Goal: Information Seeking & Learning: Learn about a topic

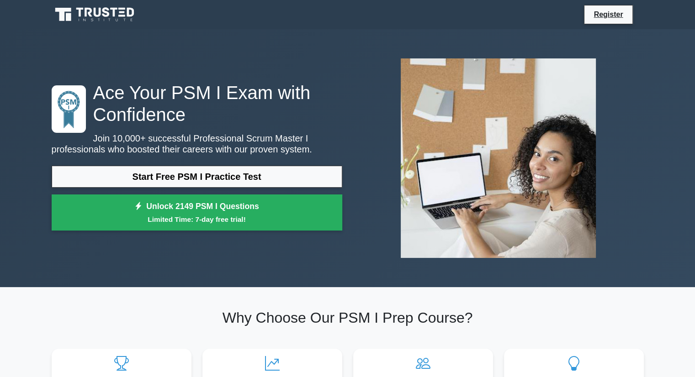
scroll to position [48, 0]
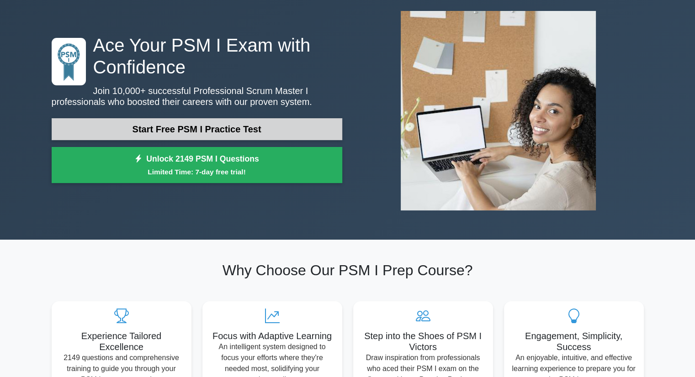
click at [207, 125] on link "Start Free PSM I Practice Test" at bounding box center [197, 129] width 291 height 22
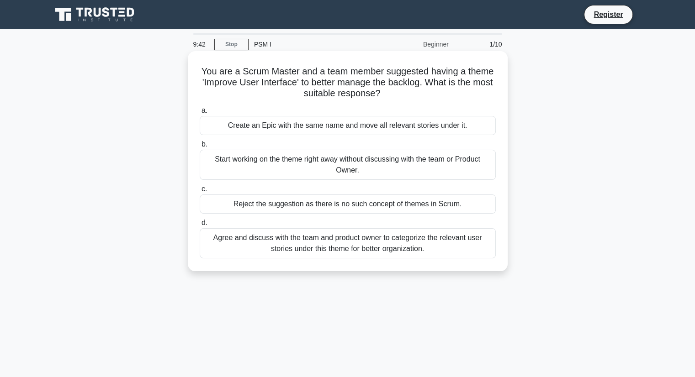
click at [307, 249] on div "Agree and discuss with the team and product owner to categorize the relevant us…" at bounding box center [348, 243] width 296 height 30
click at [200, 226] on input "d. Agree and discuss with the team and product owner to categorize the relevant…" at bounding box center [200, 223] width 0 height 6
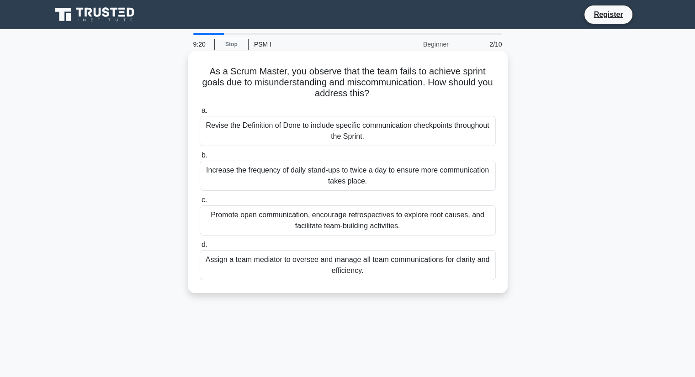
click at [331, 222] on div "Promote open communication, encourage retrospectives to explore root causes, an…" at bounding box center [348, 221] width 296 height 30
click at [200, 203] on input "c. Promote open communication, encourage retrospectives to explore root causes,…" at bounding box center [200, 200] width 0 height 6
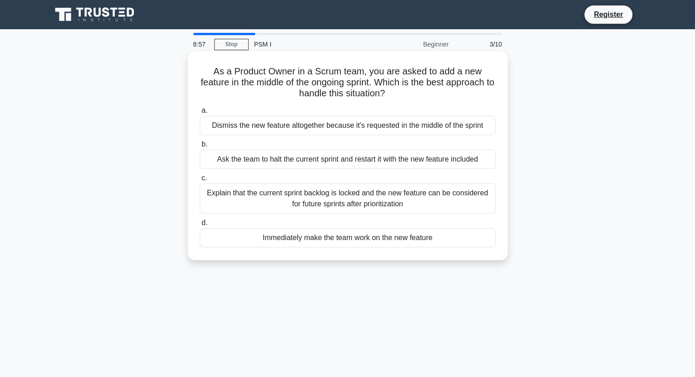
click at [327, 123] on div "Dismiss the new feature altogether because it's requested in the middle of the …" at bounding box center [348, 125] width 296 height 19
click at [200, 114] on input "a. Dismiss the new feature altogether because it's requested in the middle of t…" at bounding box center [200, 111] width 0 height 6
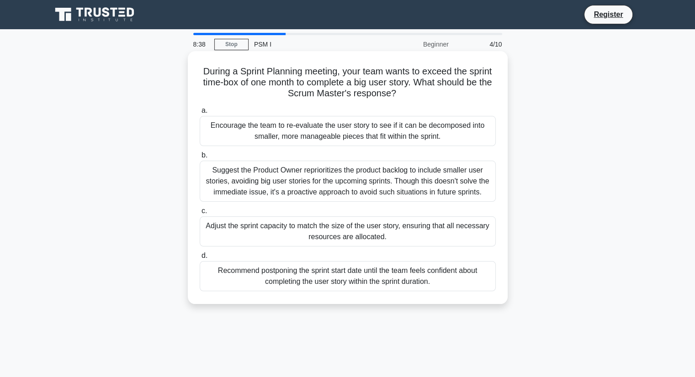
click at [323, 127] on div "Encourage the team to re-evaluate the user story to see if it can be decomposed…" at bounding box center [348, 131] width 296 height 30
click at [200, 114] on input "a. Encourage the team to re-evaluate the user story to see if it can be decompo…" at bounding box center [200, 111] width 0 height 6
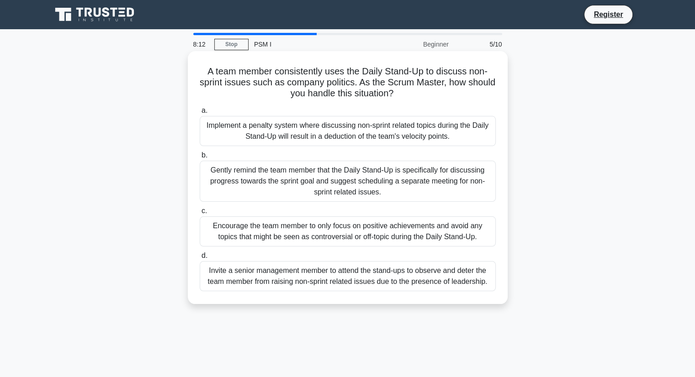
click at [326, 186] on div "Gently remind the team member that the Daily Stand-Up is specifically for discu…" at bounding box center [348, 181] width 296 height 41
click at [200, 159] on input "b. Gently remind the team member that the Daily Stand-Up is specifically for di…" at bounding box center [200, 156] width 0 height 6
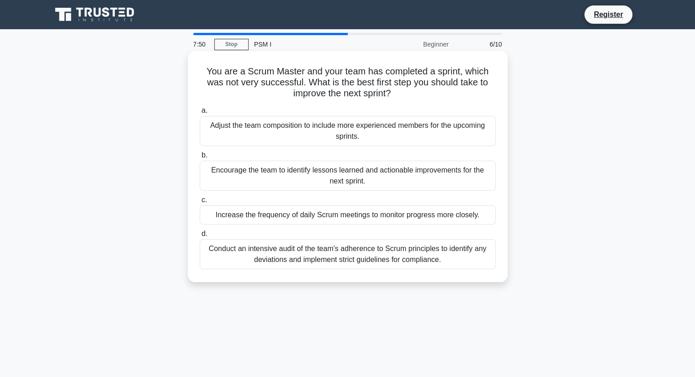
click at [386, 180] on div "Encourage the team to identify lessons learned and actionable improvements for …" at bounding box center [348, 176] width 296 height 30
click at [200, 159] on input "b. Encourage the team to identify lessons learned and actionable improvements f…" at bounding box center [200, 156] width 0 height 6
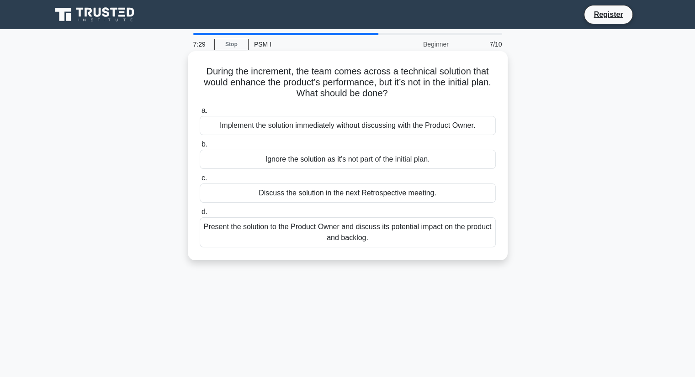
click at [328, 194] on div "Discuss the solution in the next Retrospective meeting." at bounding box center [348, 193] width 296 height 19
click at [200, 181] on input "c. Discuss the solution in the next Retrospective meeting." at bounding box center [200, 178] width 0 height 6
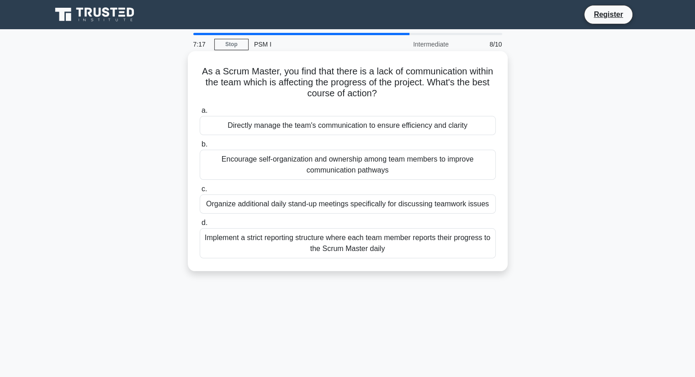
click at [349, 170] on div "Encourage self-organization and ownership among team members to improve communi…" at bounding box center [348, 165] width 296 height 30
click at [200, 148] on input "b. Encourage self-organization and ownership among team members to improve comm…" at bounding box center [200, 145] width 0 height 6
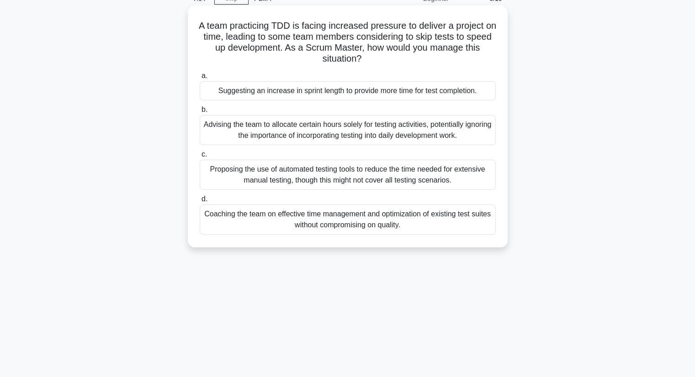
scroll to position [47, 0]
click at [348, 215] on div "Coaching the team on effective time management and optimization of existing tes…" at bounding box center [348, 219] width 296 height 30
click at [200, 201] on input "d. Coaching the team on effective time management and optimization of existing …" at bounding box center [200, 199] width 0 height 6
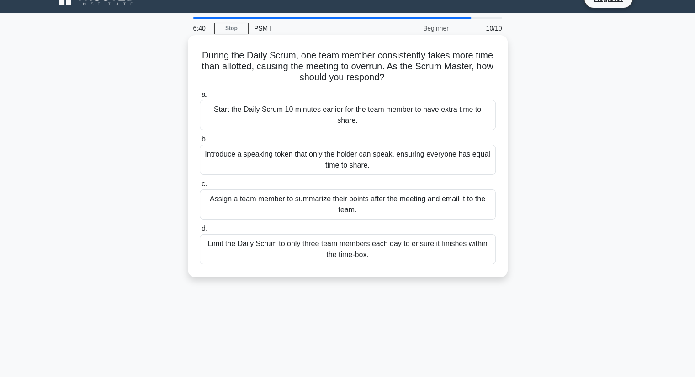
scroll to position [16, 0]
click at [389, 152] on div "Introduce a speaking token that only the holder can speak, ensuring everyone ha…" at bounding box center [348, 159] width 296 height 30
click at [200, 142] on input "b. Introduce a speaking token that only the holder can speak, ensuring everyone…" at bounding box center [200, 139] width 0 height 6
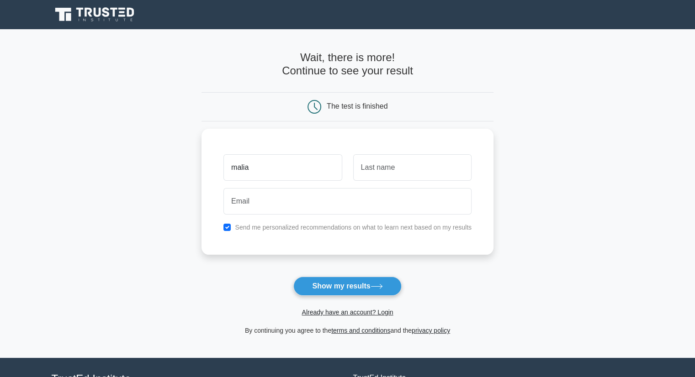
type input "malia"
type input "kency"
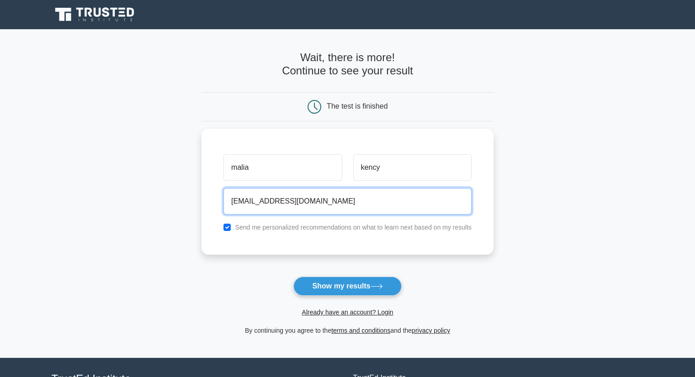
type input "maliaeck@gmail.com"
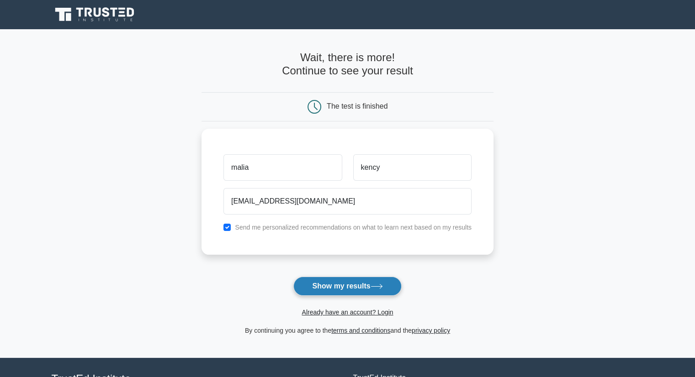
click at [369, 288] on button "Show my results" at bounding box center [347, 286] width 108 height 19
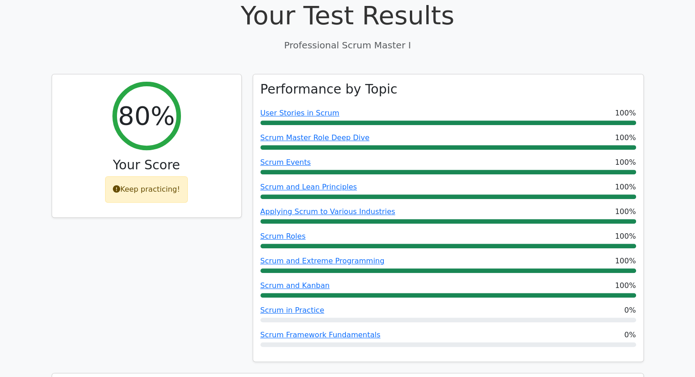
scroll to position [327, 0]
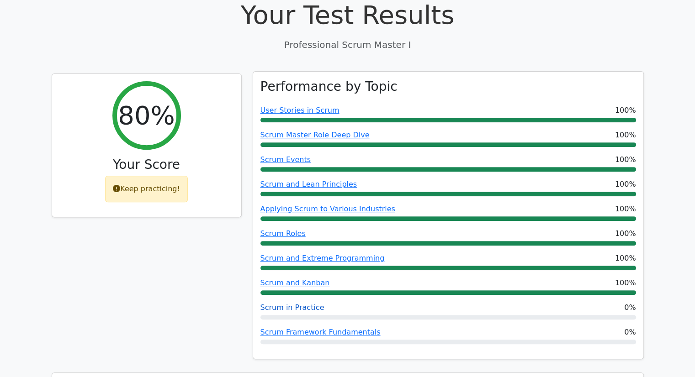
click at [293, 303] on link "Scrum in Practice" at bounding box center [292, 307] width 64 height 9
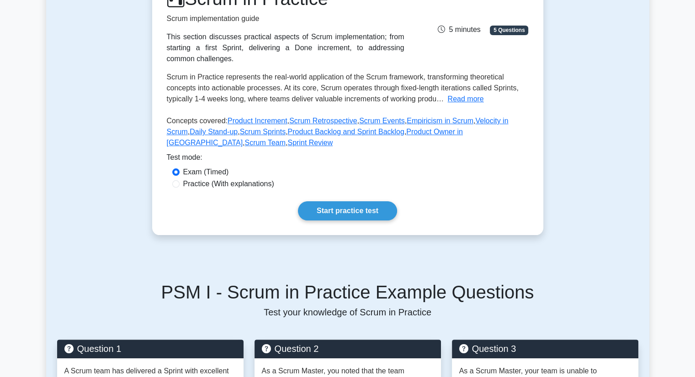
scroll to position [142, 0]
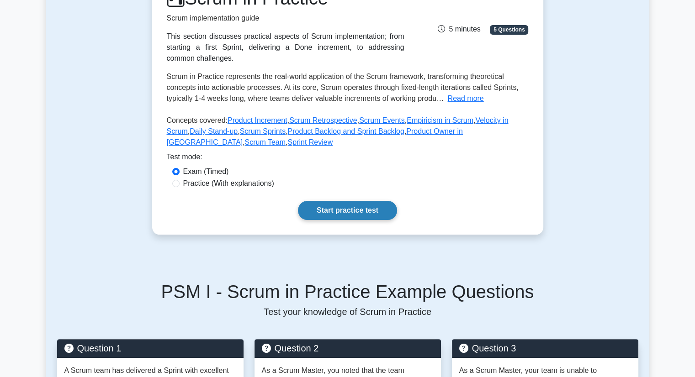
click at [341, 213] on link "Start practice test" at bounding box center [347, 210] width 99 height 19
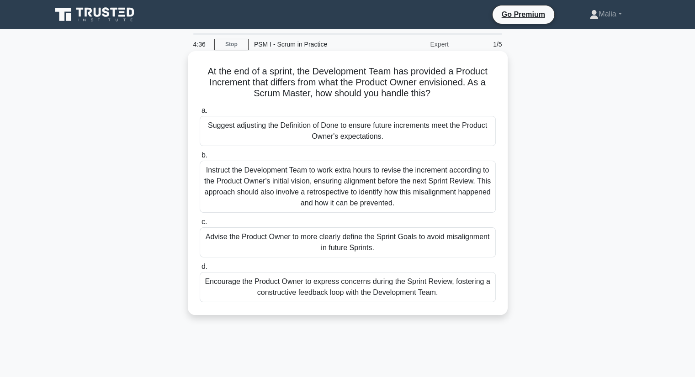
click at [346, 296] on div "Encourage the Product Owner to express concerns during the Sprint Review, foste…" at bounding box center [348, 287] width 296 height 30
click at [200, 270] on input "d. Encourage the Product Owner to express concerns during the Sprint Review, fo…" at bounding box center [200, 267] width 0 height 6
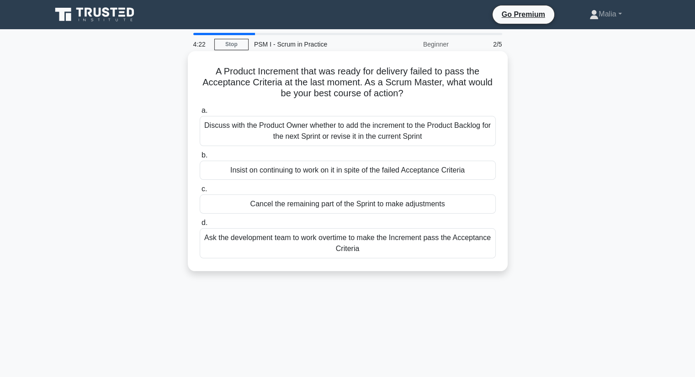
click at [404, 136] on div "Discuss with the Product Owner whether to add the increment to the Product Back…" at bounding box center [348, 131] width 296 height 30
click at [200, 114] on input "a. Discuss with the Product Owner whether to add the increment to the Product B…" at bounding box center [200, 111] width 0 height 6
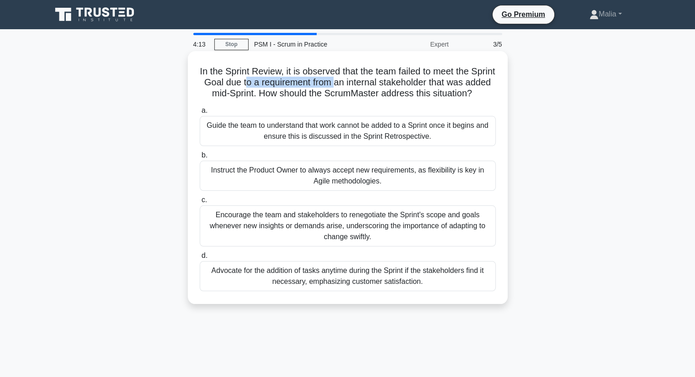
drag, startPoint x: 270, startPoint y: 85, endPoint x: 362, endPoint y: 81, distance: 91.9
click at [362, 81] on h5 "In the Sprint Review, it is observed that the team failed to meet the Sprint Go…" at bounding box center [348, 83] width 298 height 34
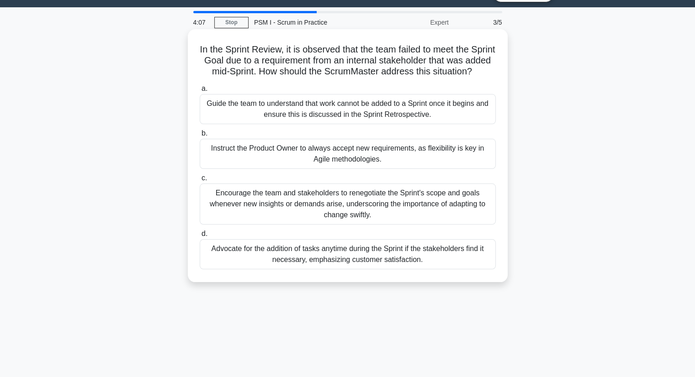
scroll to position [22, 0]
click at [352, 212] on div "Encourage the team and stakeholders to renegotiate the Sprint's scope and goals…" at bounding box center [348, 204] width 296 height 41
click at [200, 181] on input "c. Encourage the team and stakeholders to renegotiate the Sprint's scope and go…" at bounding box center [200, 178] width 0 height 6
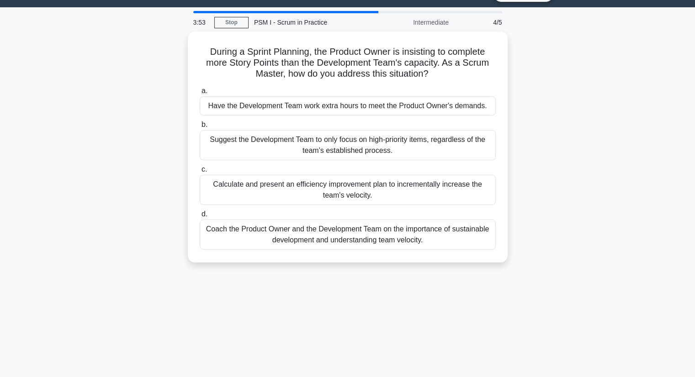
scroll to position [0, 0]
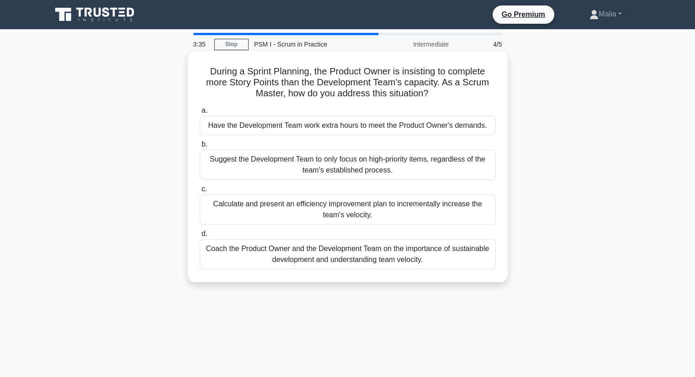
click at [326, 255] on div "Coach the Product Owner and the Development Team on the importance of sustainab…" at bounding box center [348, 254] width 296 height 30
click at [200, 237] on input "d. Coach the Product Owner and the Development Team on the importance of sustai…" at bounding box center [200, 234] width 0 height 6
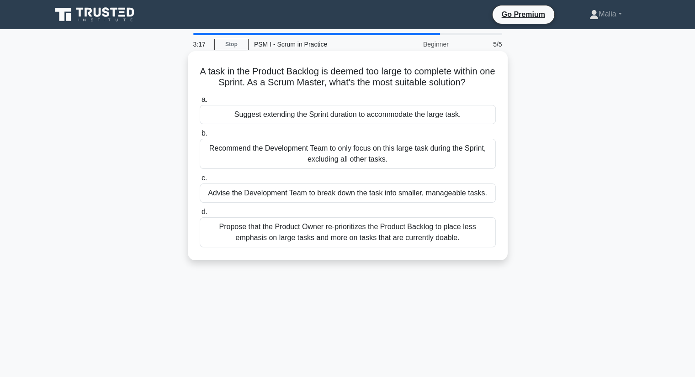
click at [365, 185] on div "Advise the Development Team to break down the task into smaller, manageable tas…" at bounding box center [348, 193] width 296 height 19
click at [200, 181] on input "c. Advise the Development Team to break down the task into smaller, manageable …" at bounding box center [200, 178] width 0 height 6
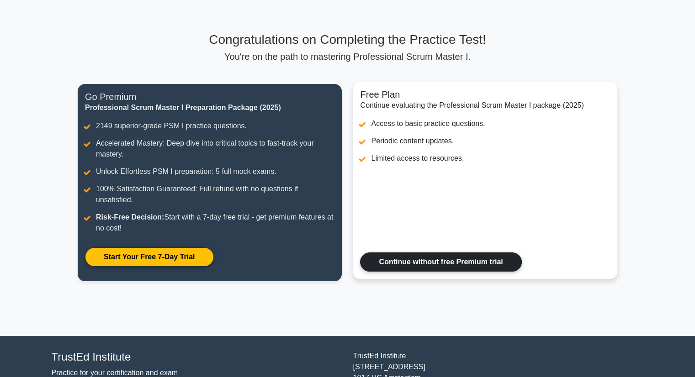
scroll to position [42, 0]
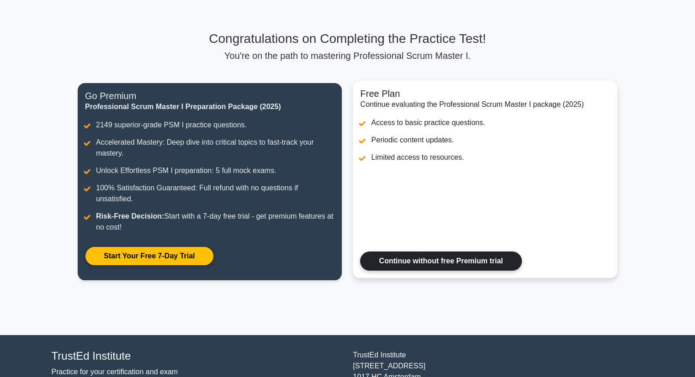
click at [450, 265] on link "Continue without free Premium trial" at bounding box center [440, 261] width 161 height 19
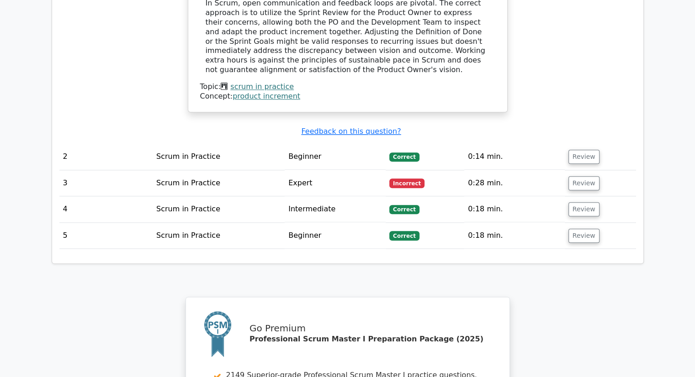
scroll to position [1032, 0]
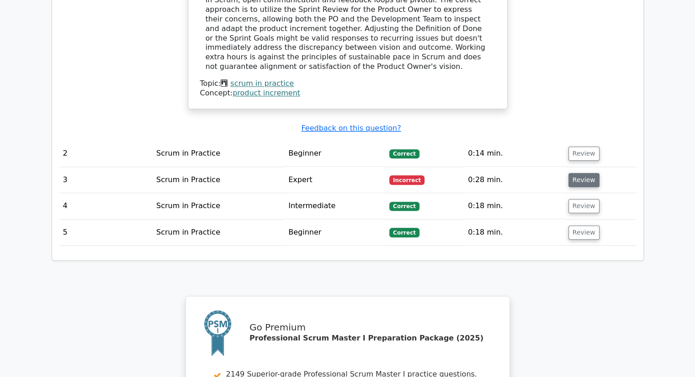
click at [580, 173] on button "Review" at bounding box center [583, 180] width 31 height 14
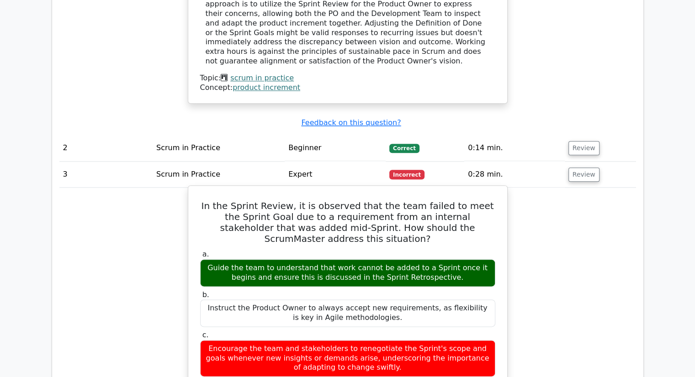
scroll to position [841, 0]
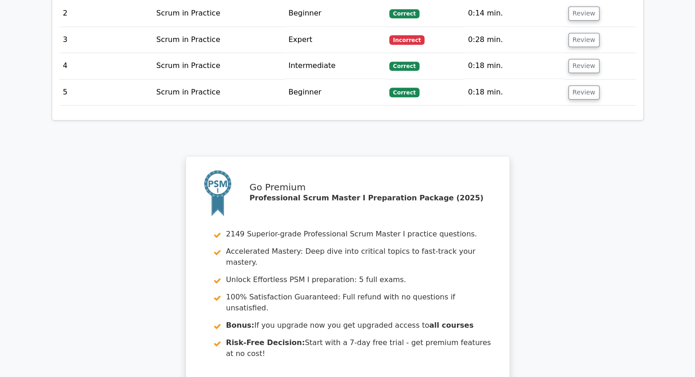
scroll to position [1316, 0]
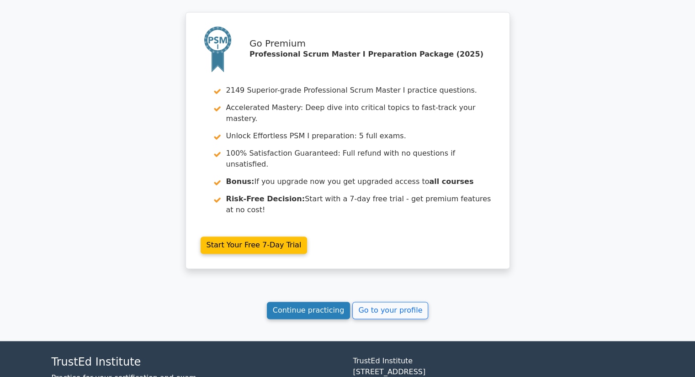
click at [314, 302] on link "Continue practicing" at bounding box center [309, 310] width 84 height 17
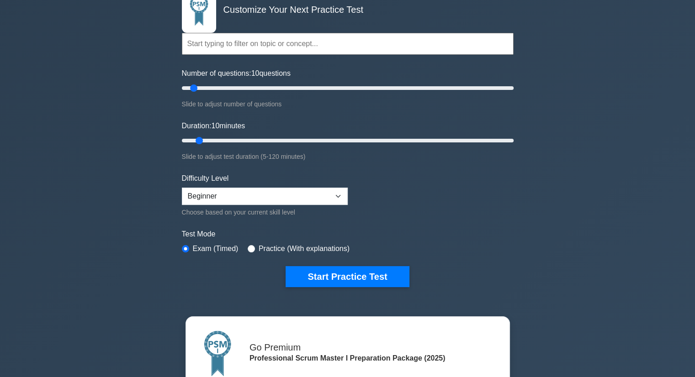
scroll to position [71, 0]
drag, startPoint x: 193, startPoint y: 87, endPoint x: 534, endPoint y: 75, distance: 341.0
type input "200"
click at [514, 83] on input "Number of questions: 200 questions" at bounding box center [348, 88] width 332 height 11
drag, startPoint x: 200, startPoint y: 138, endPoint x: 542, endPoint y: 150, distance: 342.4
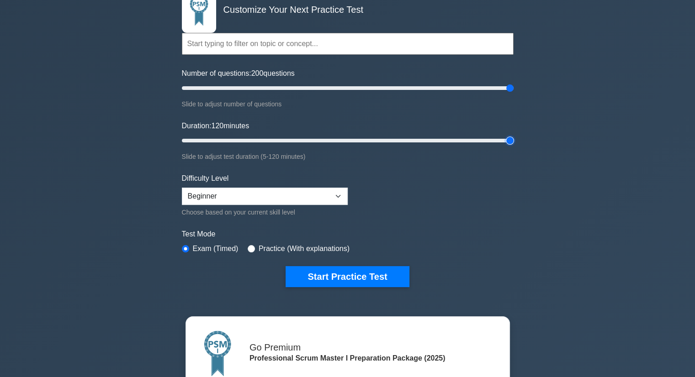
type input "120"
click at [514, 146] on input "Duration: 120 minutes" at bounding box center [348, 140] width 332 height 11
click at [279, 198] on select "Beginner Intermediate Expert" at bounding box center [265, 196] width 166 height 17
click at [182, 188] on select "Beginner Intermediate Expert" at bounding box center [265, 196] width 166 height 17
click at [268, 200] on select "Beginner Intermediate Expert" at bounding box center [265, 196] width 166 height 17
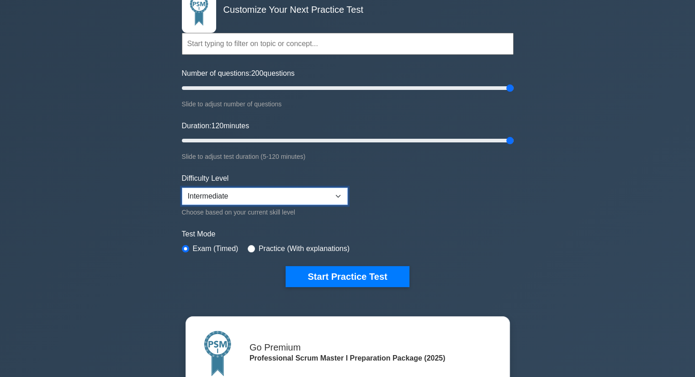
select select "expert"
click at [182, 188] on select "Beginner Intermediate Expert" at bounding box center [265, 196] width 166 height 17
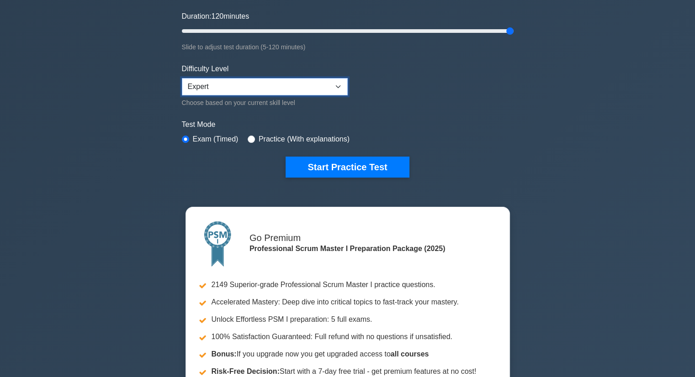
scroll to position [188, 0]
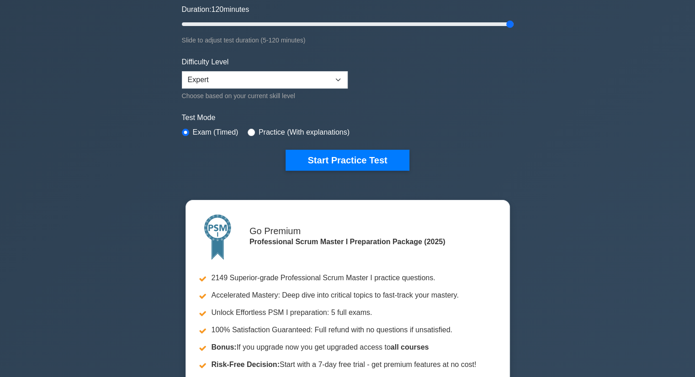
click at [254, 129] on div "Practice (With explanations)" at bounding box center [299, 132] width 102 height 11
click at [249, 129] on input "radio" at bounding box center [251, 132] width 7 height 7
radio input "true"
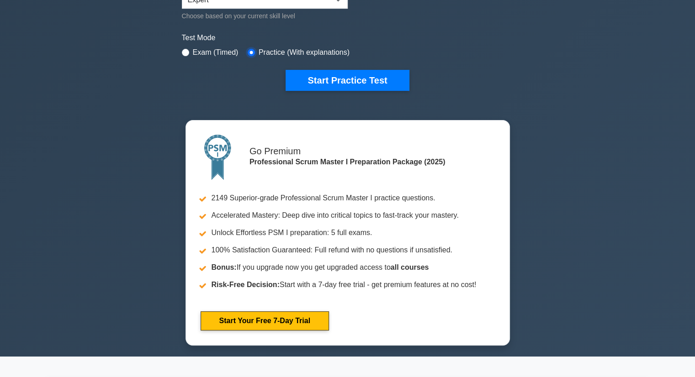
scroll to position [260, 0]
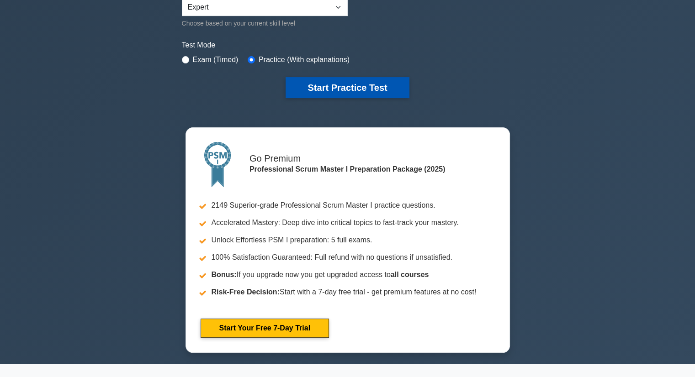
click at [353, 94] on button "Start Practice Test" at bounding box center [347, 87] width 123 height 21
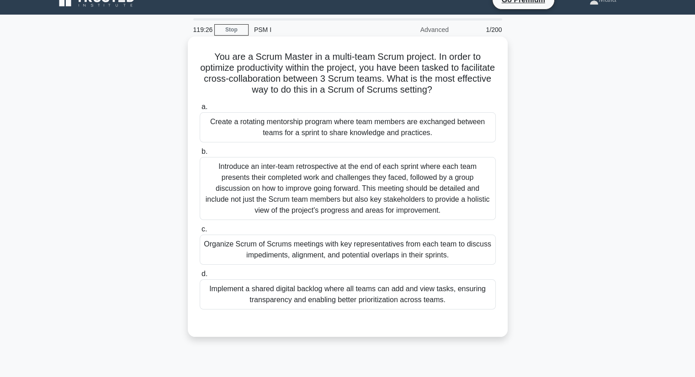
scroll to position [15, 0]
click at [423, 260] on div "Organize Scrum of Scrums meetings with key representatives from each team to di…" at bounding box center [348, 250] width 296 height 30
click at [200, 233] on input "c. Organize Scrum of Scrums meetings with key representatives from each team to…" at bounding box center [200, 230] width 0 height 6
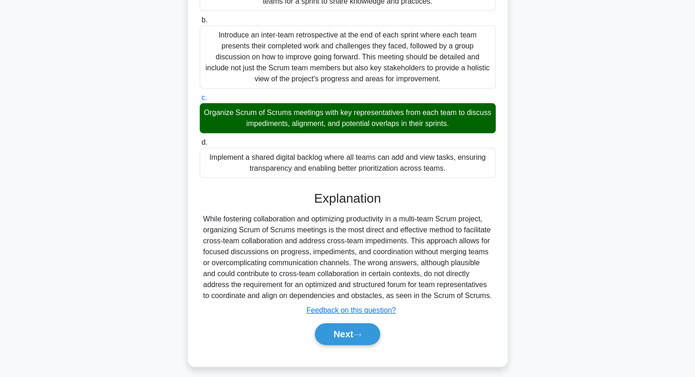
scroll to position [146, 0]
click at [342, 338] on button "Next" at bounding box center [347, 334] width 65 height 22
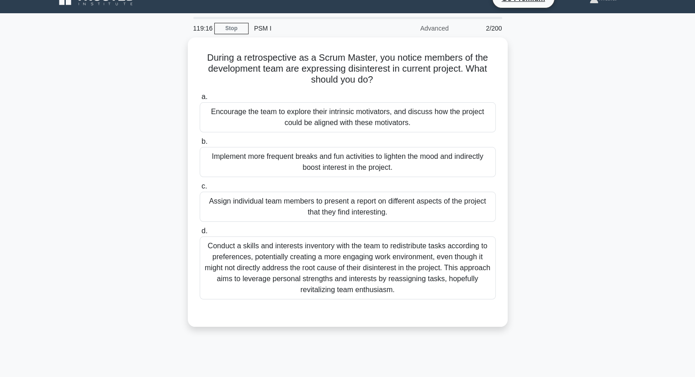
scroll to position [0, 0]
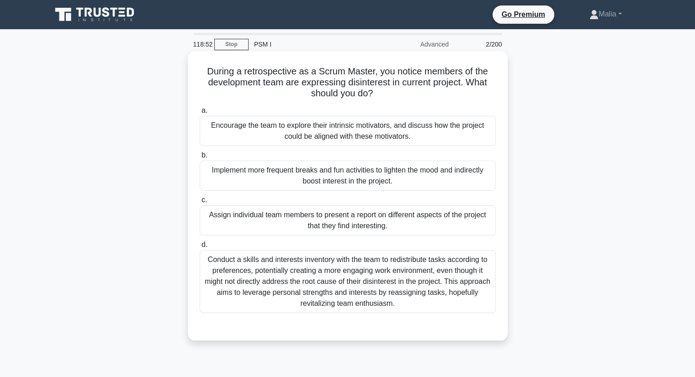
click at [395, 172] on div "Implement more frequent breaks and fun activities to lighten the mood and indir…" at bounding box center [348, 176] width 296 height 30
click at [200, 159] on input "b. Implement more frequent breaks and fun activities to lighten the mood and in…" at bounding box center [200, 156] width 0 height 6
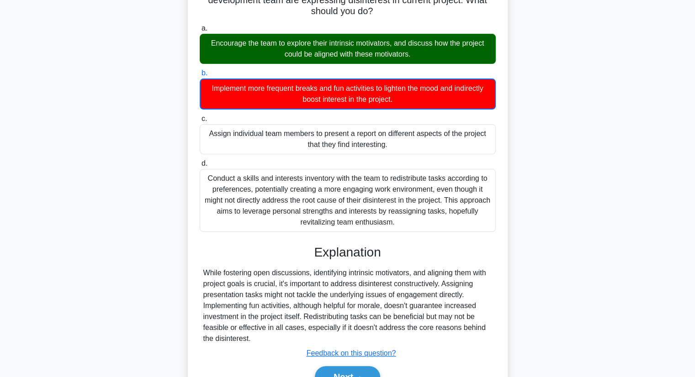
scroll to position [132, 0]
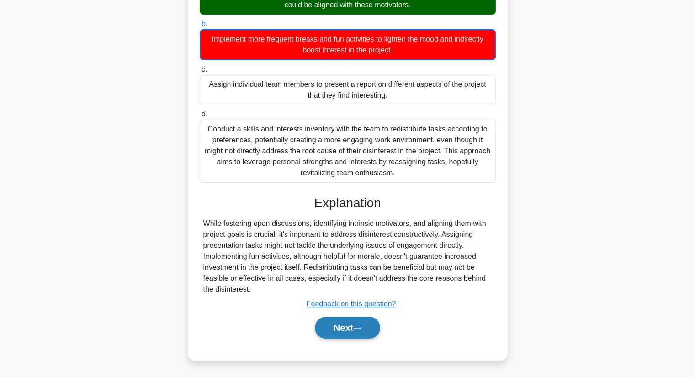
click at [354, 322] on button "Next" at bounding box center [347, 328] width 65 height 22
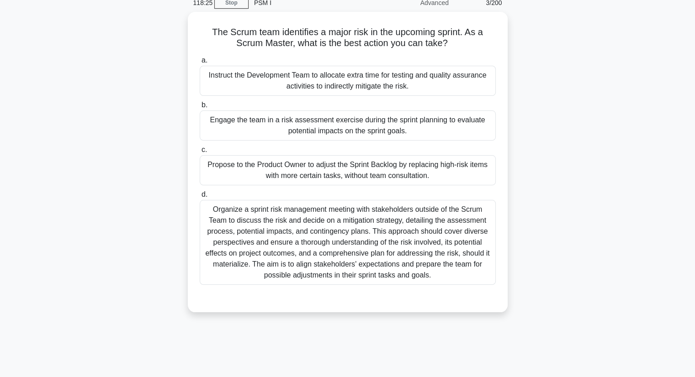
scroll to position [43, 0]
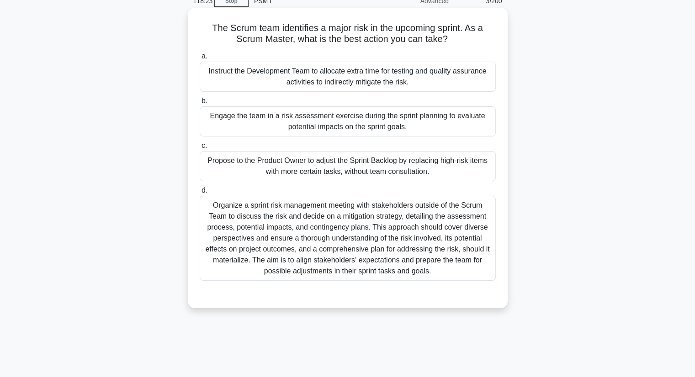
click at [402, 268] on div "Organize a sprint risk management meeting with stakeholders outside of the Scru…" at bounding box center [348, 238] width 296 height 85
click at [200, 194] on input "d. Organize a sprint risk management meeting with stakeholders outside of the S…" at bounding box center [200, 191] width 0 height 6
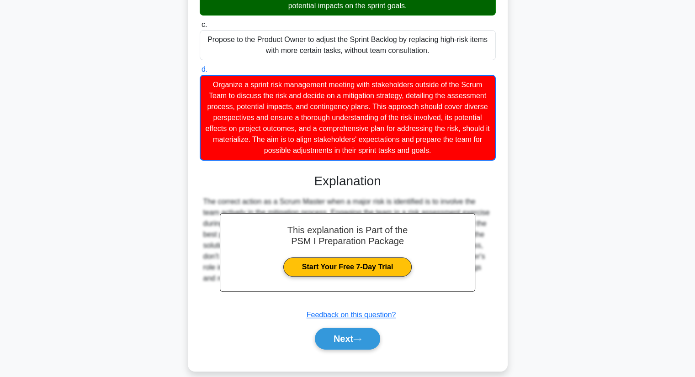
scroll to position [166, 0]
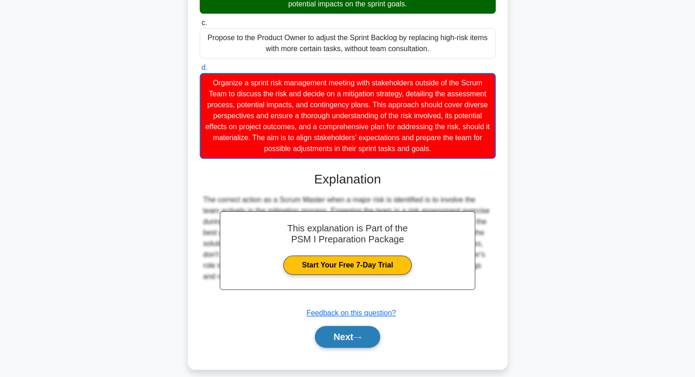
click at [346, 345] on button "Next" at bounding box center [347, 337] width 65 height 22
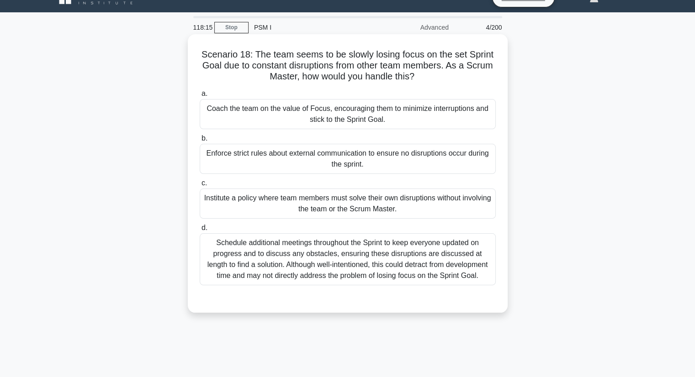
scroll to position [0, 0]
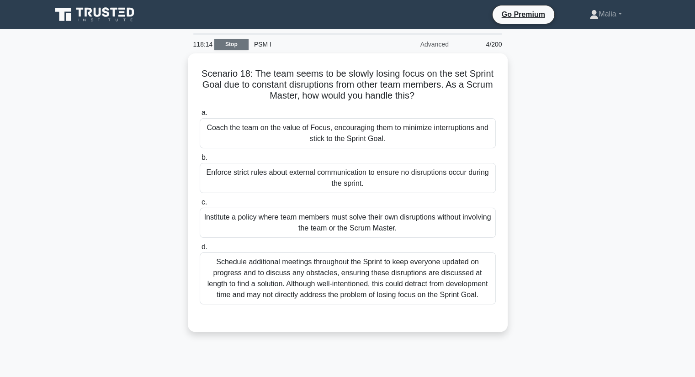
click at [236, 42] on link "Stop" at bounding box center [231, 44] width 34 height 11
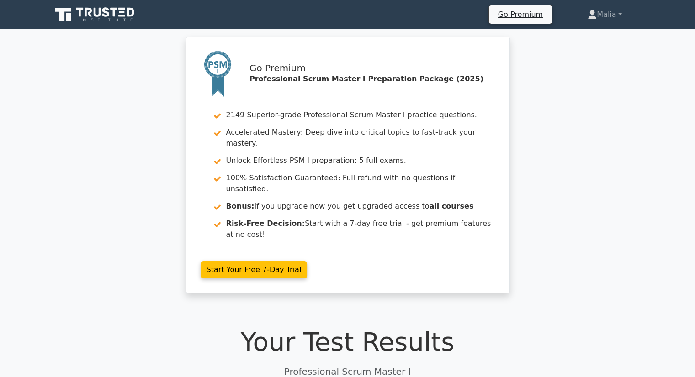
click at [87, 21] on icon at bounding box center [96, 14] width 88 height 17
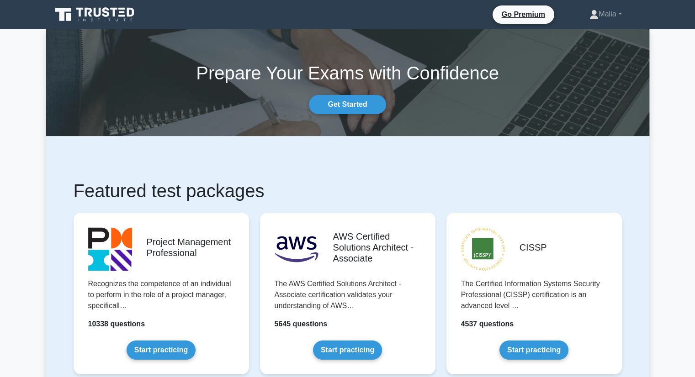
scroll to position [27, 0]
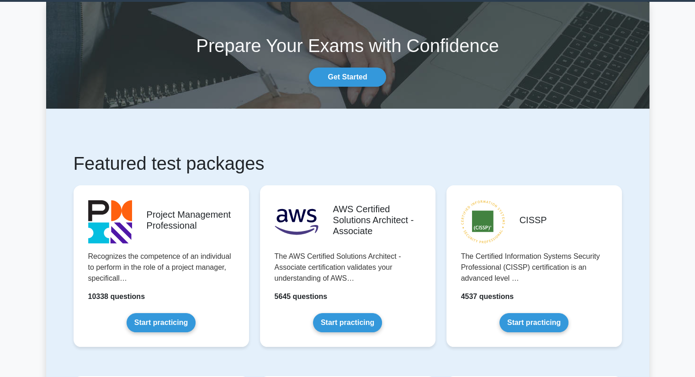
click at [361, 87] on section "Prepare Your Exams with Confidence Get Started" at bounding box center [347, 55] width 603 height 107
click at [356, 80] on link "Get Started" at bounding box center [347, 77] width 77 height 19
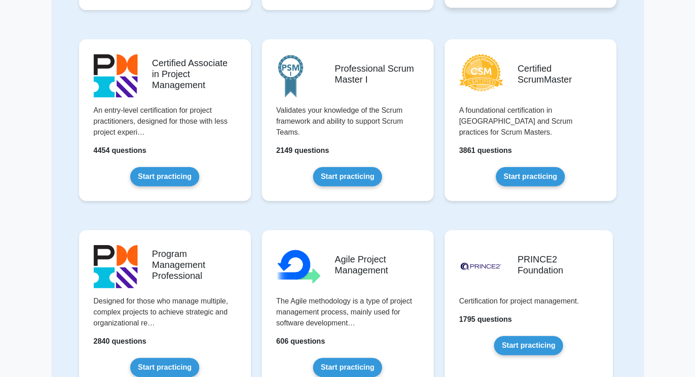
scroll to position [270, 0]
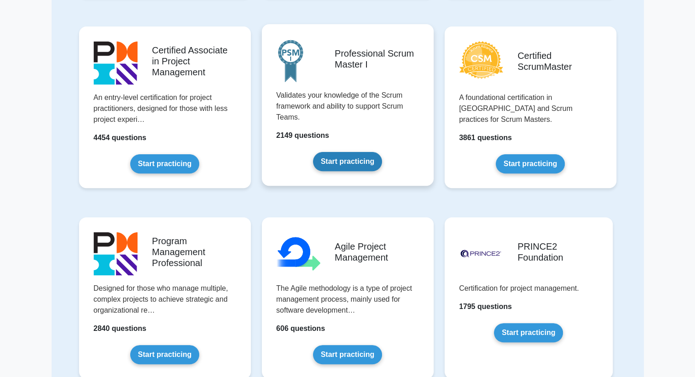
click at [348, 164] on link "Start practicing" at bounding box center [347, 161] width 69 height 19
